Goal: Check status: Check status

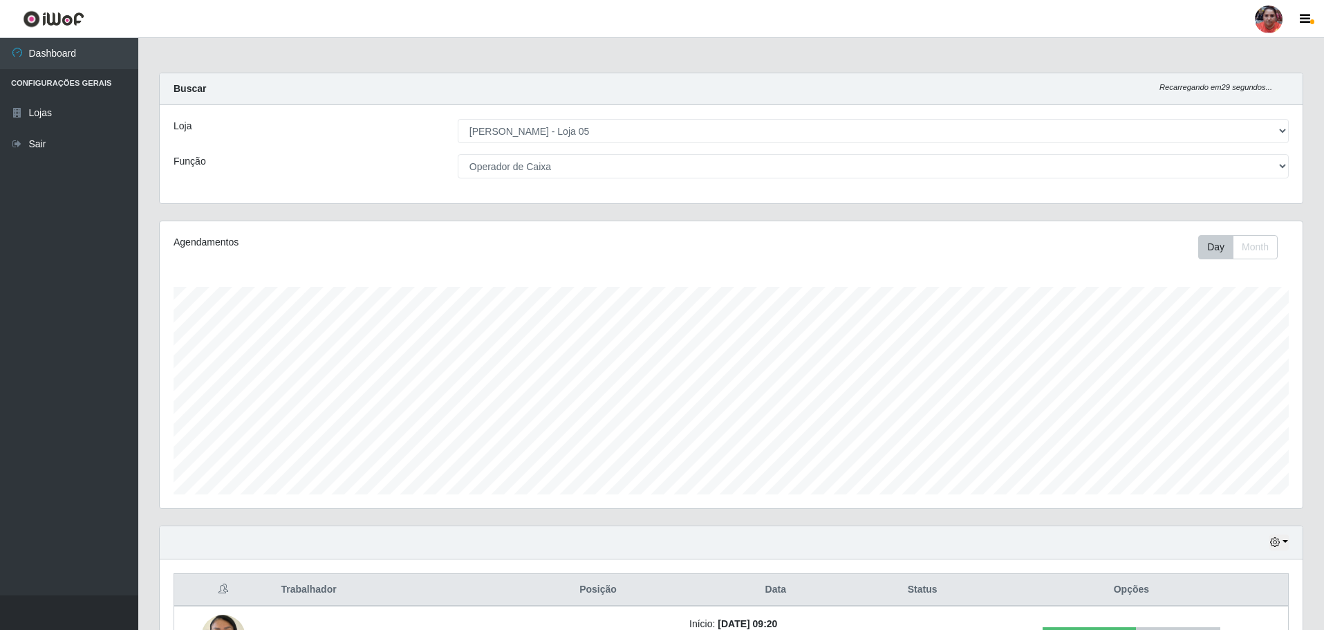
select select "252"
select select "22"
click at [1310, 21] on icon "button" at bounding box center [1305, 19] width 10 height 12
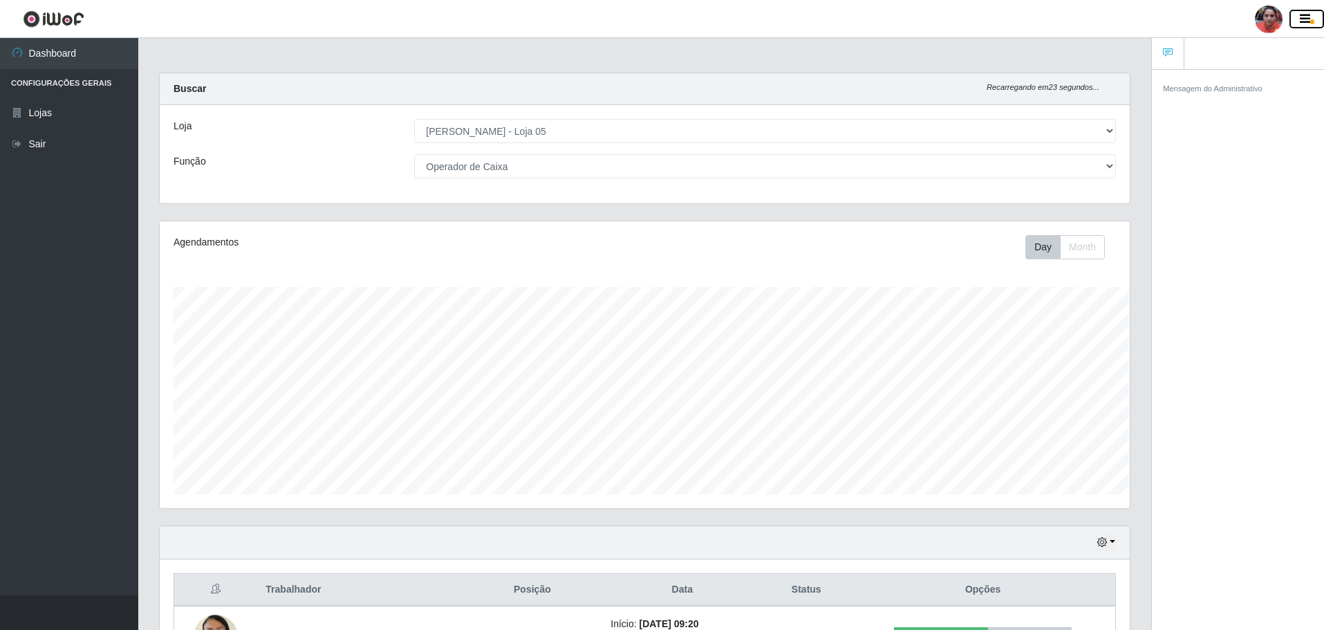
scroll to position [691322, 690638]
click at [1061, 83] on icon "Recarregando em 15 segundos..." at bounding box center [1043, 87] width 113 height 8
click at [1091, 21] on header "Perfil Alterar Senha Sair" at bounding box center [662, 19] width 1324 height 38
click at [1309, 15] on icon "button" at bounding box center [1305, 19] width 10 height 12
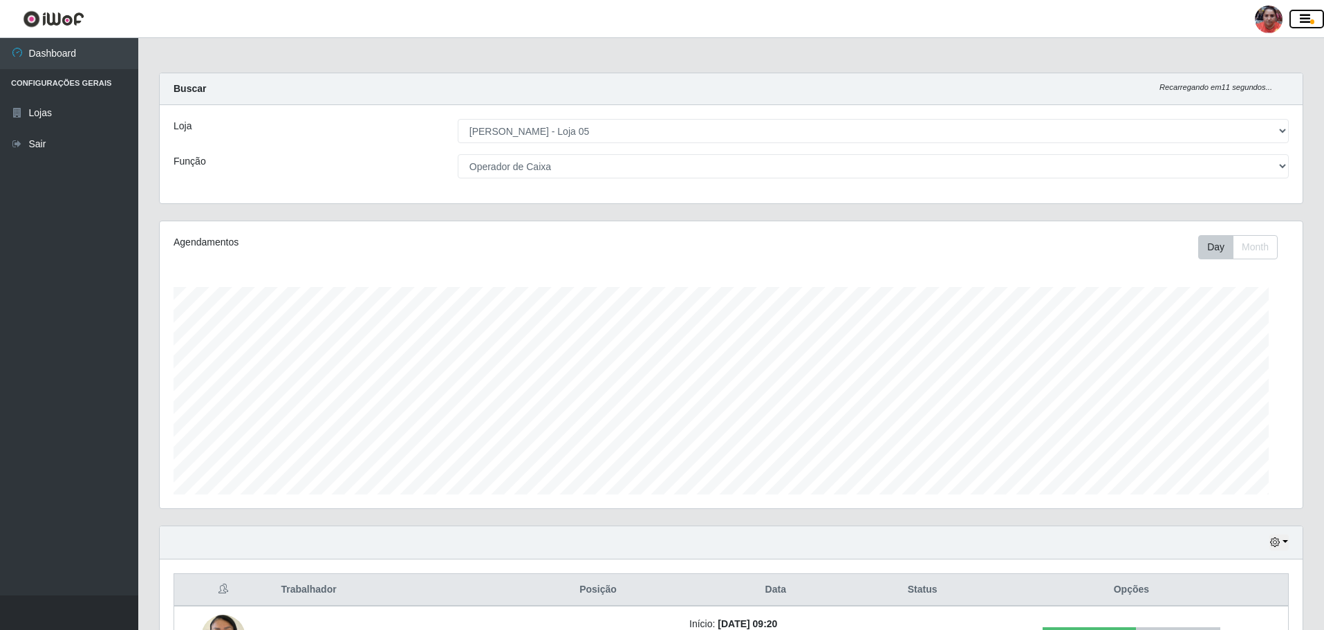
scroll to position [691322, 690466]
click at [1253, 245] on button "Month" at bounding box center [1255, 247] width 45 height 24
click at [1207, 248] on button "Day" at bounding box center [1216, 247] width 35 height 24
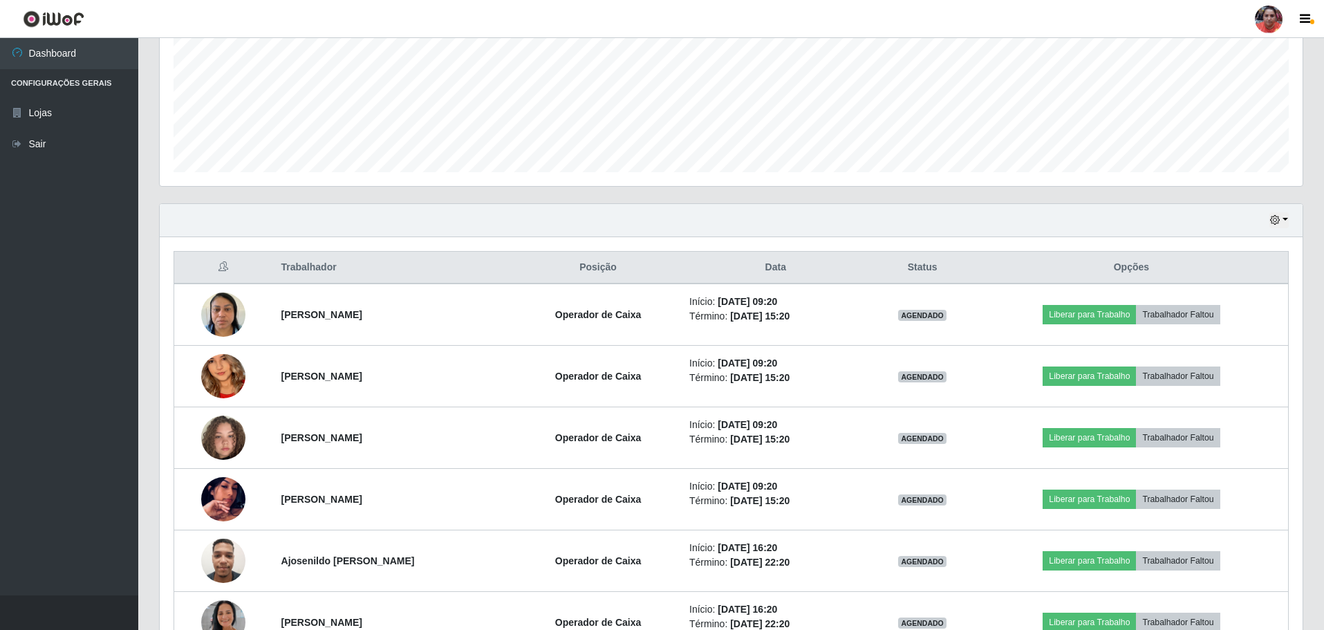
scroll to position [346, 0]
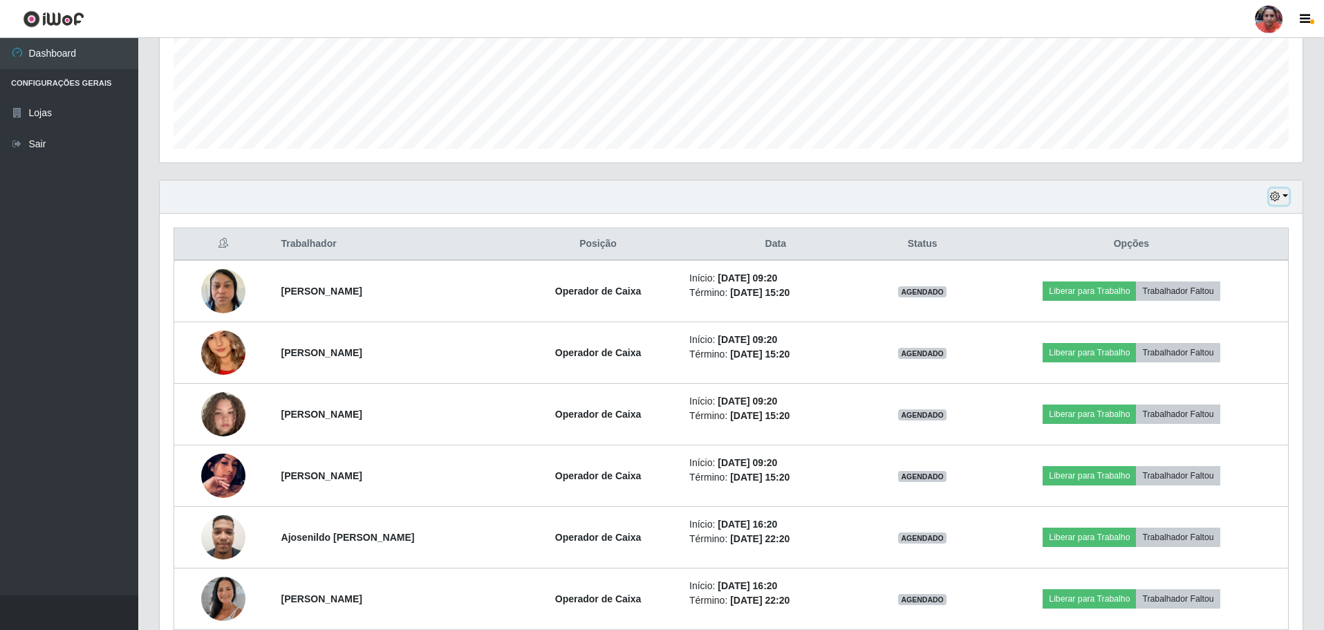
click at [1282, 198] on button "button" at bounding box center [1279, 197] width 19 height 16
click at [1202, 249] on button "1 dia" at bounding box center [1233, 250] width 109 height 29
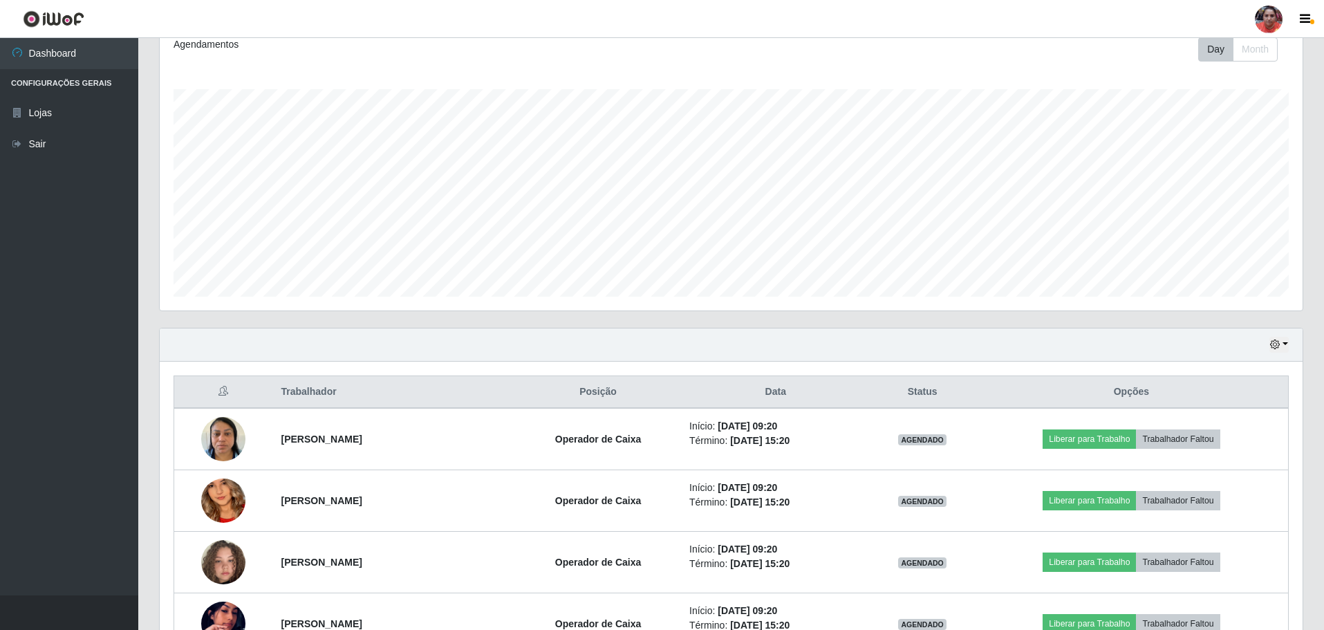
scroll to position [207, 0]
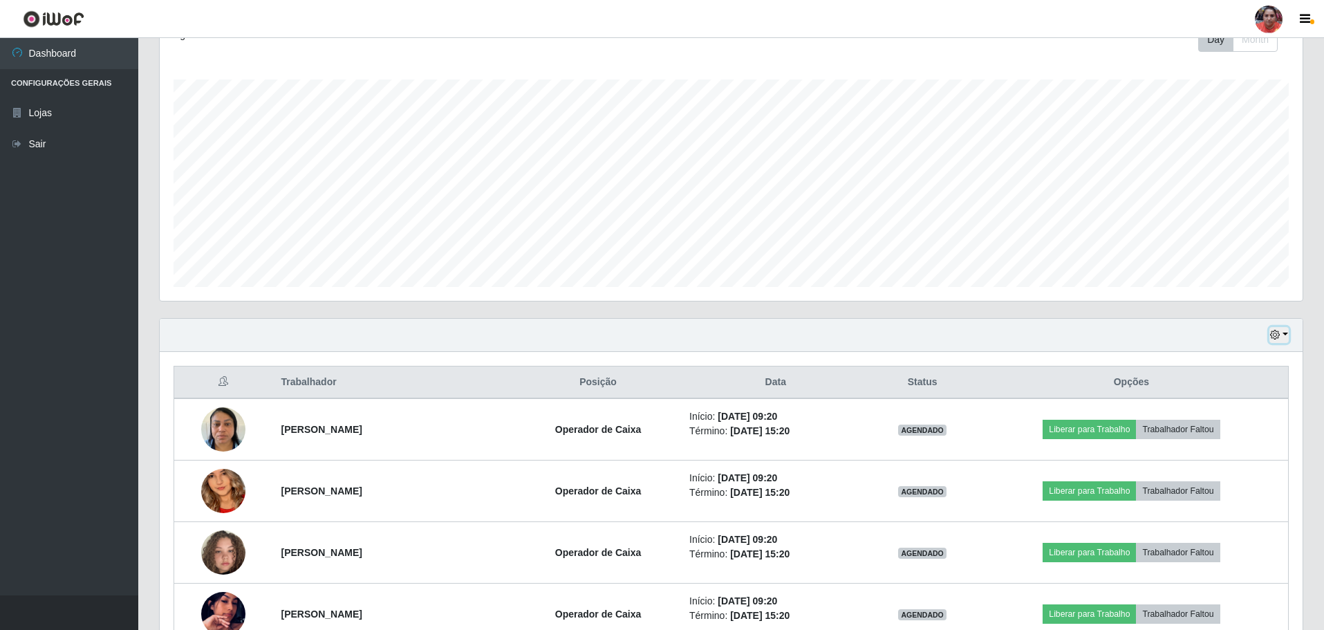
click at [1275, 333] on icon "button" at bounding box center [1275, 335] width 10 height 10
click at [1251, 353] on button "Hoje" at bounding box center [1233, 359] width 109 height 29
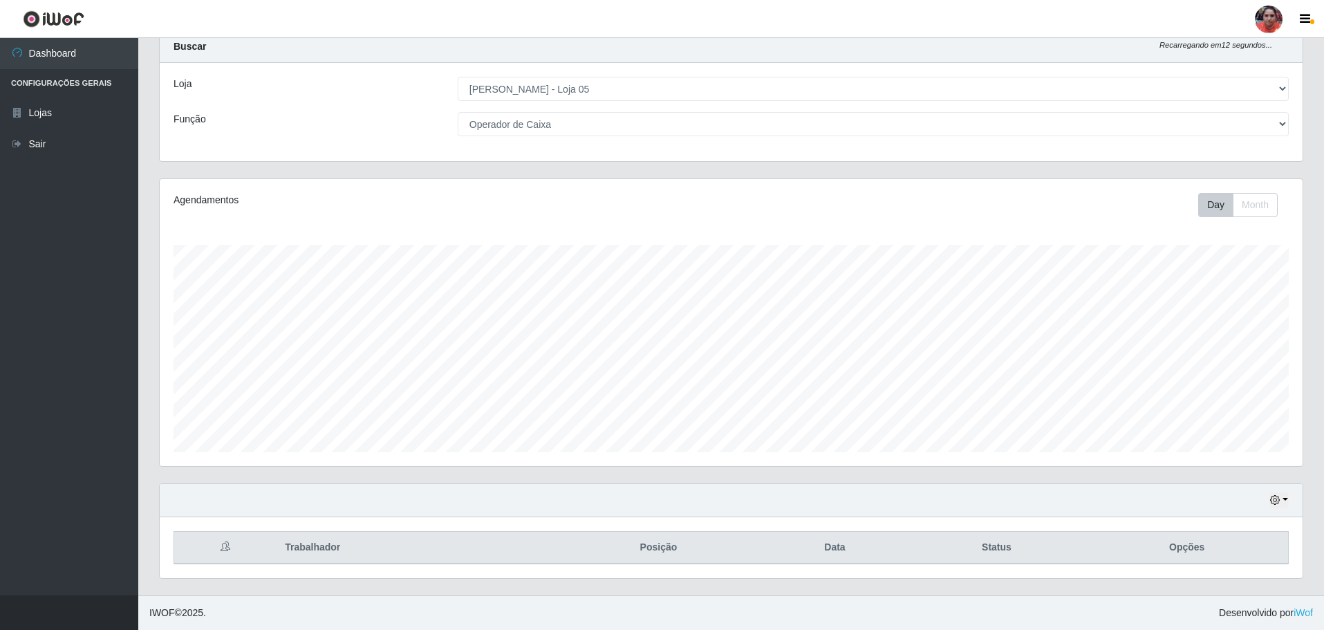
scroll to position [42, 0]
